Goal: Consume media (video, audio)

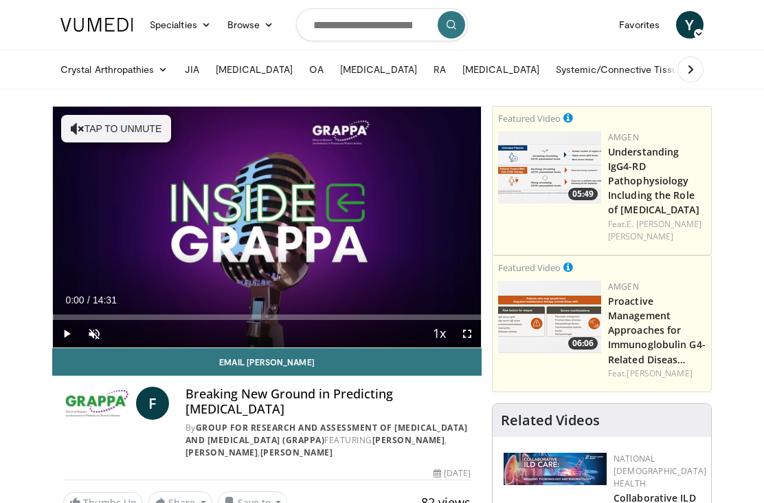
click at [76, 349] on link "Email [PERSON_NAME]" at bounding box center [267, 361] width 430 height 27
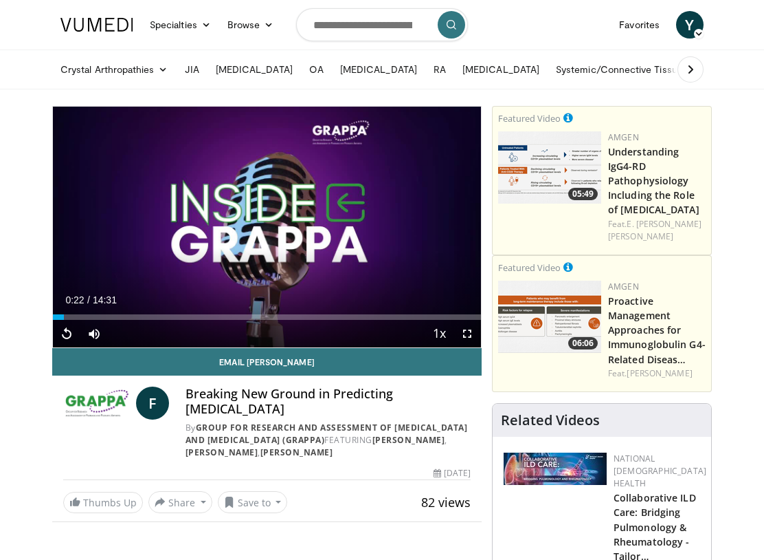
click at [206, 363] on link "Email [PERSON_NAME]" at bounding box center [267, 361] width 430 height 27
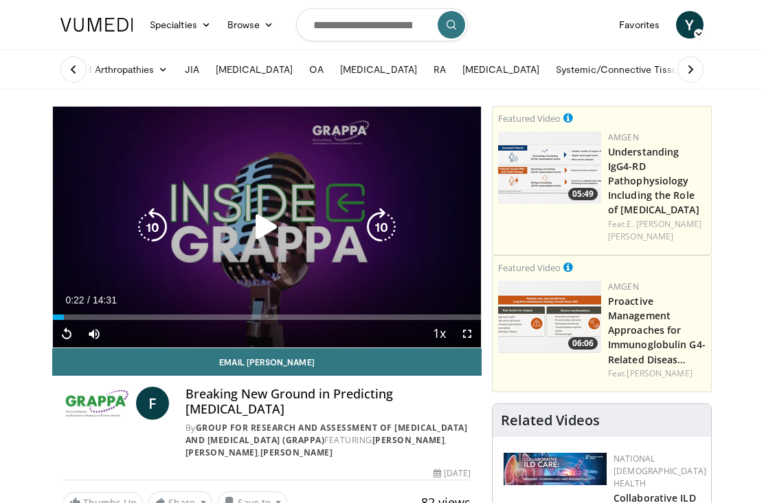
click at [240, 219] on div "Video Player" at bounding box center [267, 226] width 257 height 27
click at [258, 226] on icon "Video Player" at bounding box center [266, 227] width 38 height 38
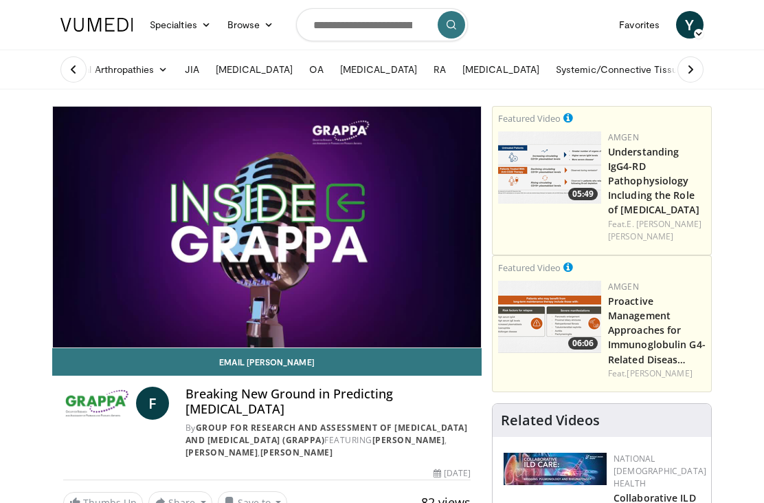
click at [254, 225] on icon "Video Player" at bounding box center [266, 227] width 38 height 38
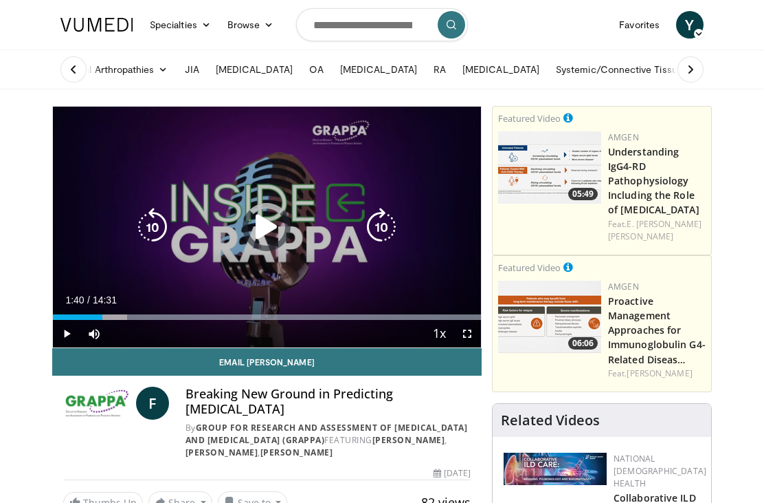
click at [102, 308] on div "Loaded : 99.99%" at bounding box center [267, 313] width 428 height 13
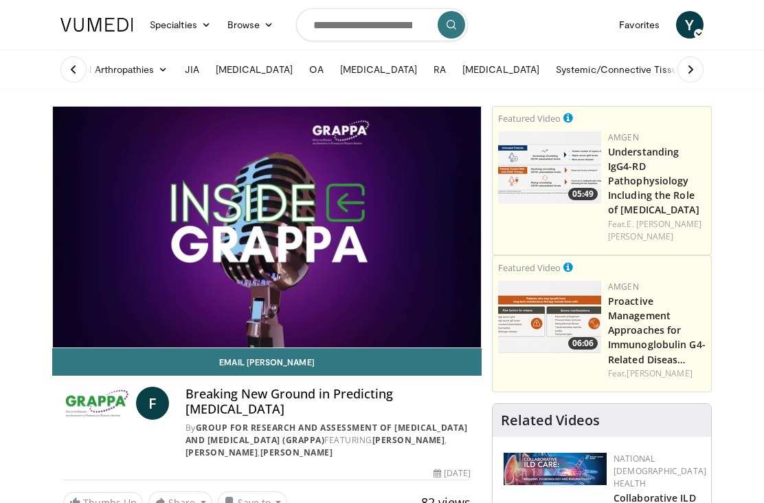
click at [149, 233] on icon "Video Player" at bounding box center [152, 227] width 38 height 38
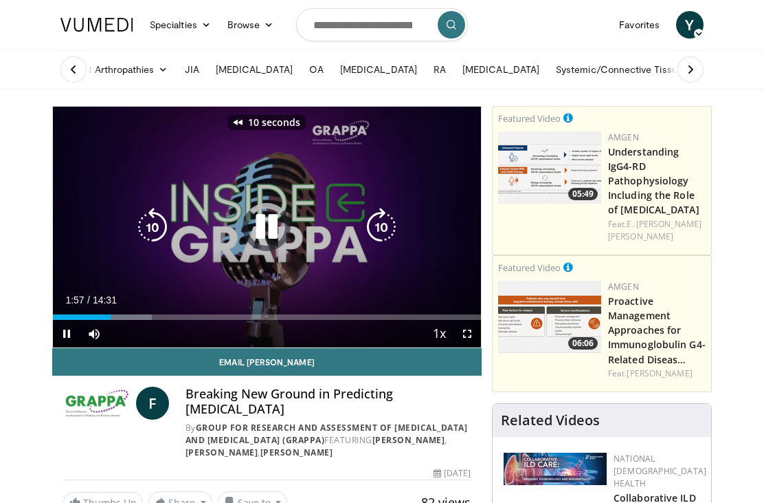
click at [111, 317] on div "Progress Bar" at bounding box center [124, 316] width 54 height 5
